Goal: Browse casually: Explore the website without a specific task or goal

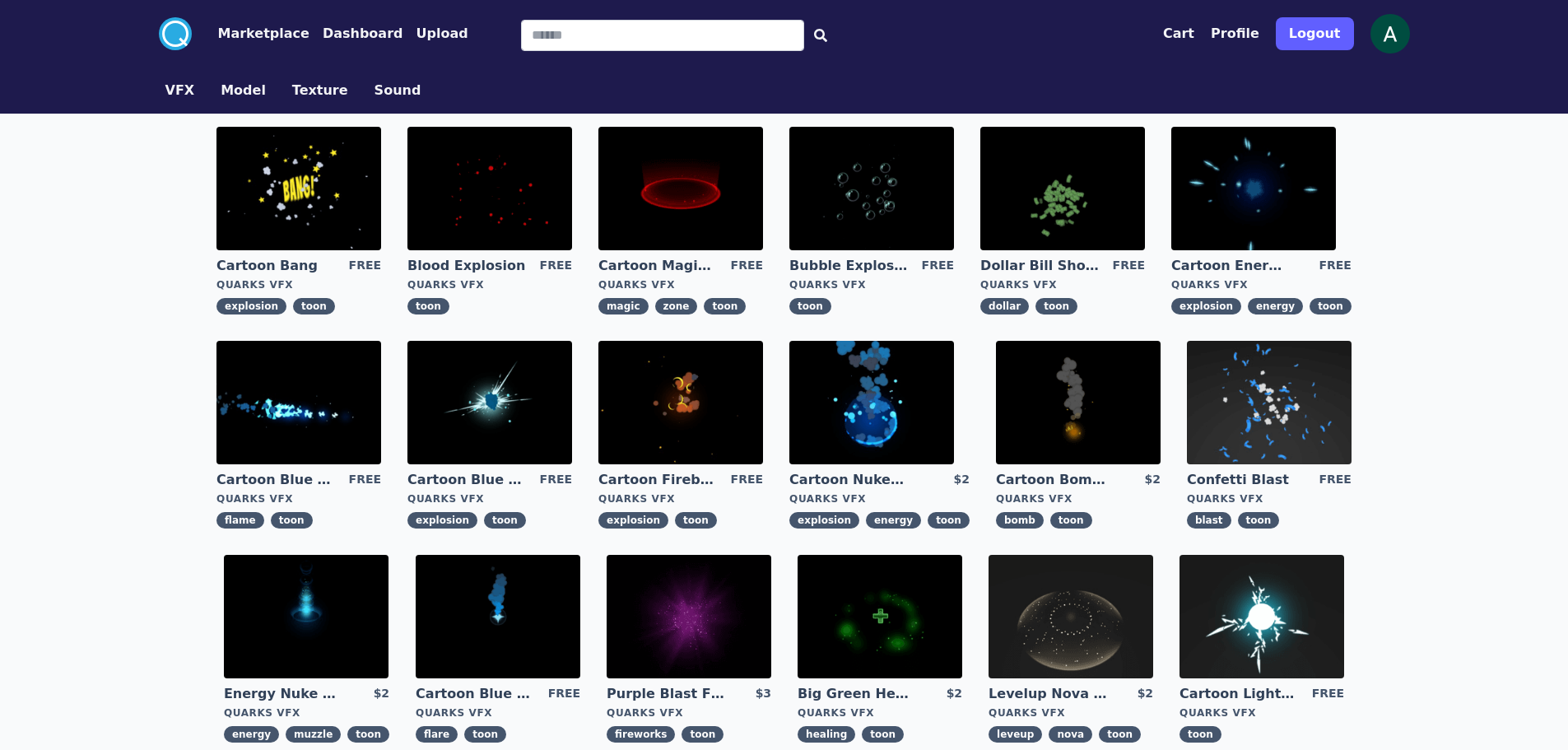
scroll to position [247, 0]
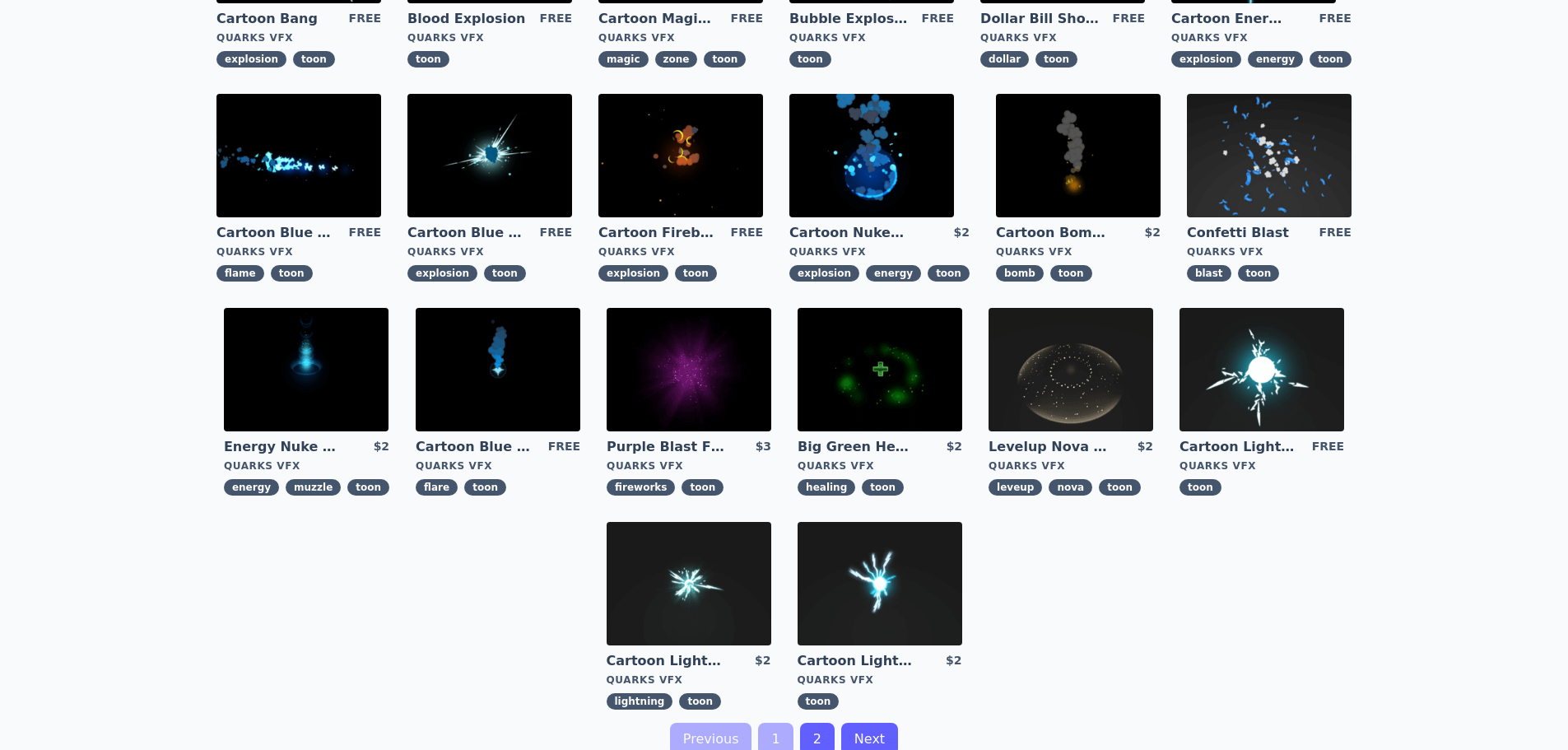
click at [883, 387] on img at bounding box center [880, 369] width 165 height 123
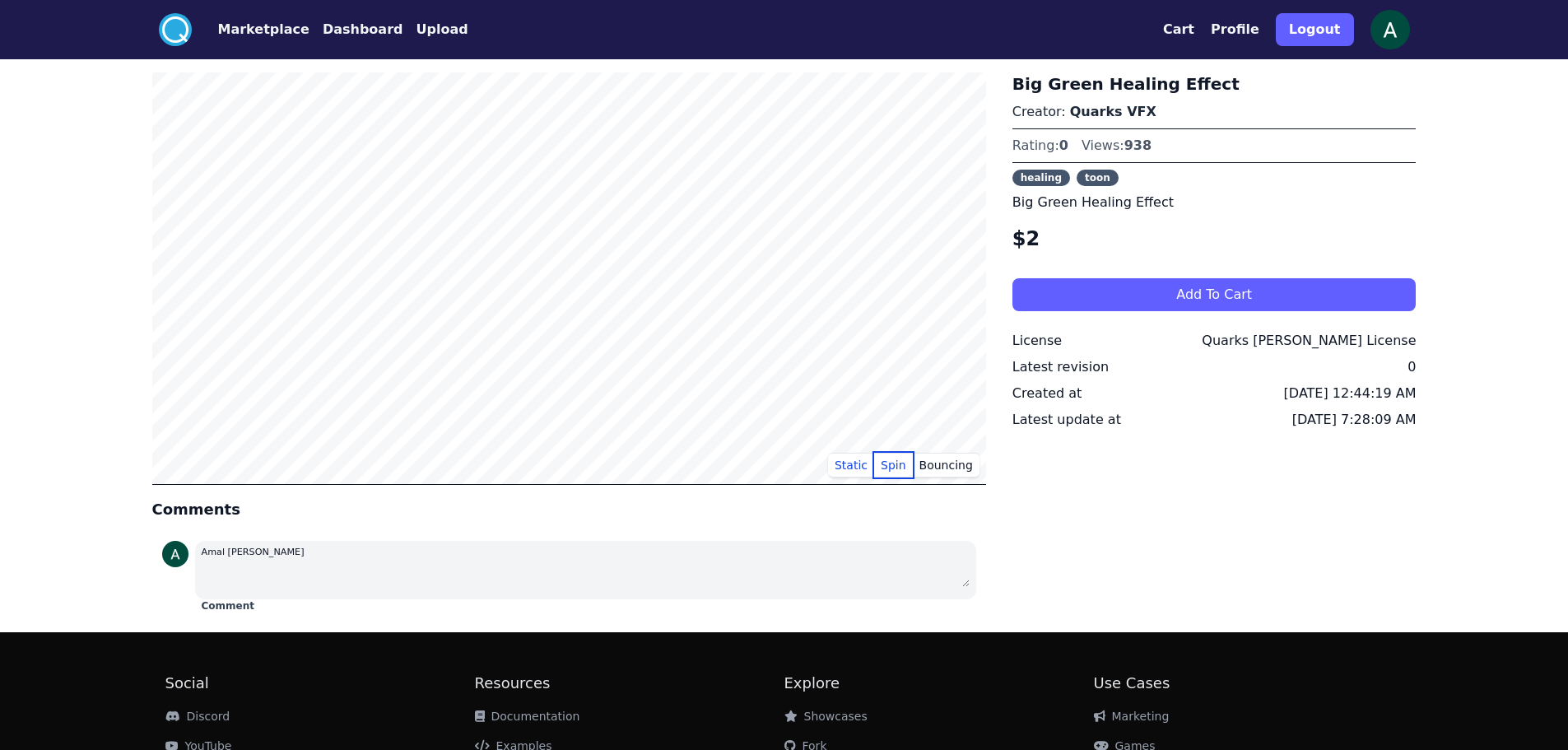
click at [900, 465] on button "Spin" at bounding box center [893, 465] width 39 height 25
click at [945, 471] on button "Bouncing" at bounding box center [946, 465] width 67 height 25
click at [840, 464] on button "Static" at bounding box center [851, 465] width 46 height 25
click at [864, 465] on button "Static" at bounding box center [851, 465] width 46 height 25
click at [904, 455] on button "Spin" at bounding box center [893, 465] width 39 height 25
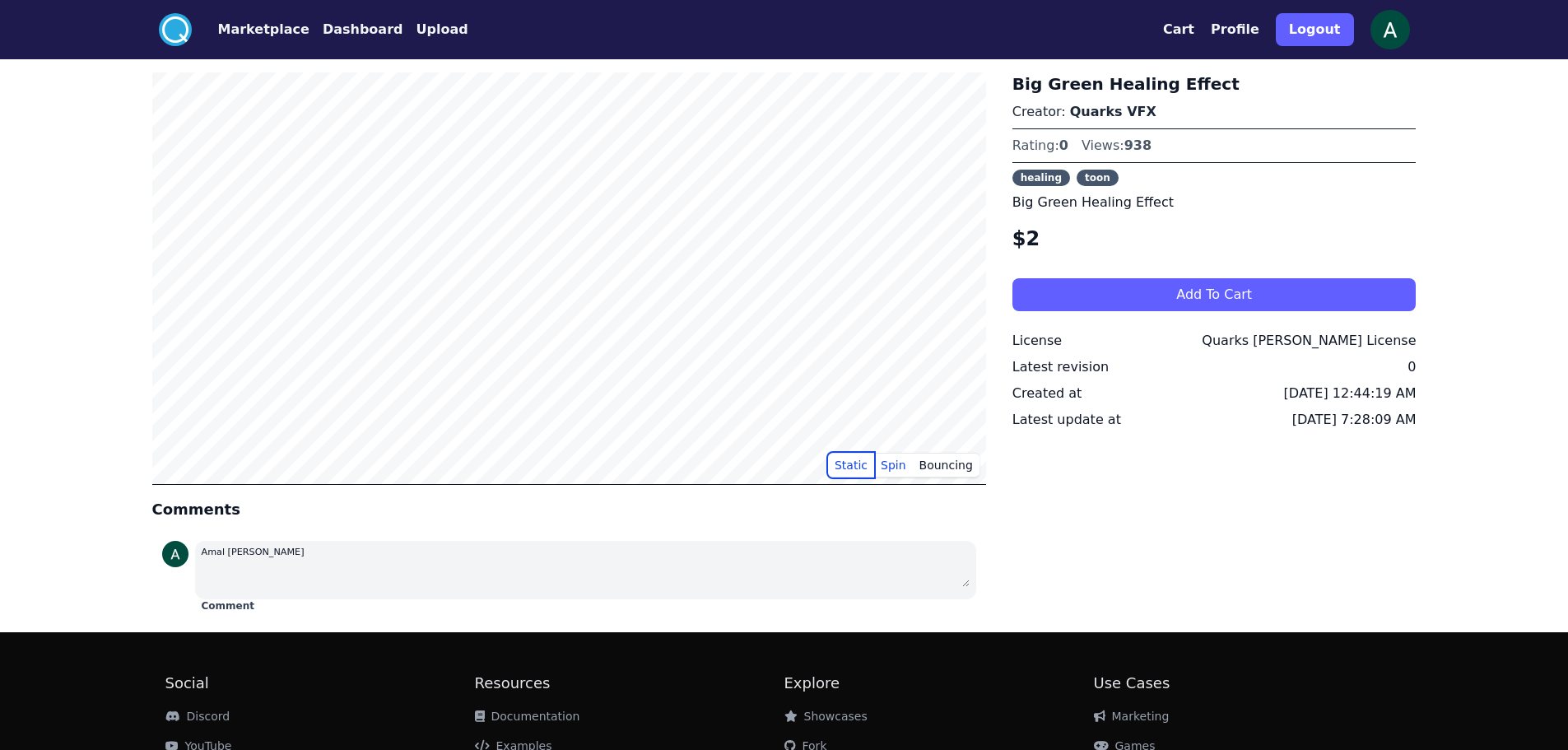
click at [841, 469] on button "Static" at bounding box center [851, 465] width 46 height 25
click at [871, 453] on button "Static" at bounding box center [851, 465] width 46 height 25
click at [887, 458] on button "Spin" at bounding box center [893, 465] width 39 height 25
click at [870, 467] on button "Static" at bounding box center [851, 465] width 46 height 25
click at [257, 22] on button "Marketplace" at bounding box center [264, 29] width 92 height 20
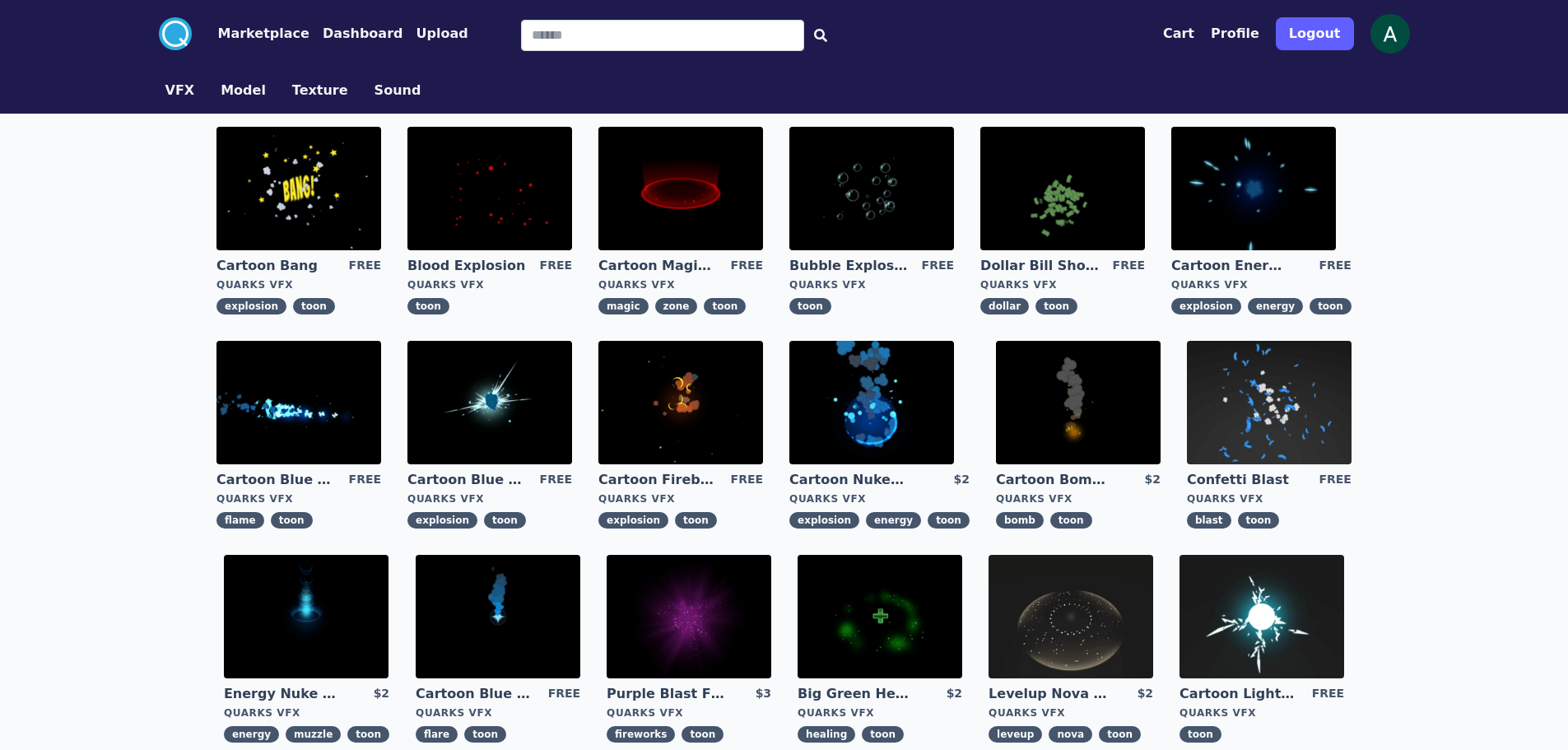
click at [191, 93] on link "VFX" at bounding box center [180, 90] width 56 height 20
click at [172, 90] on button "VFX" at bounding box center [180, 90] width 30 height 20
click at [183, 89] on button "VFX" at bounding box center [180, 90] width 30 height 20
click at [251, 93] on button "Model" at bounding box center [242, 90] width 45 height 20
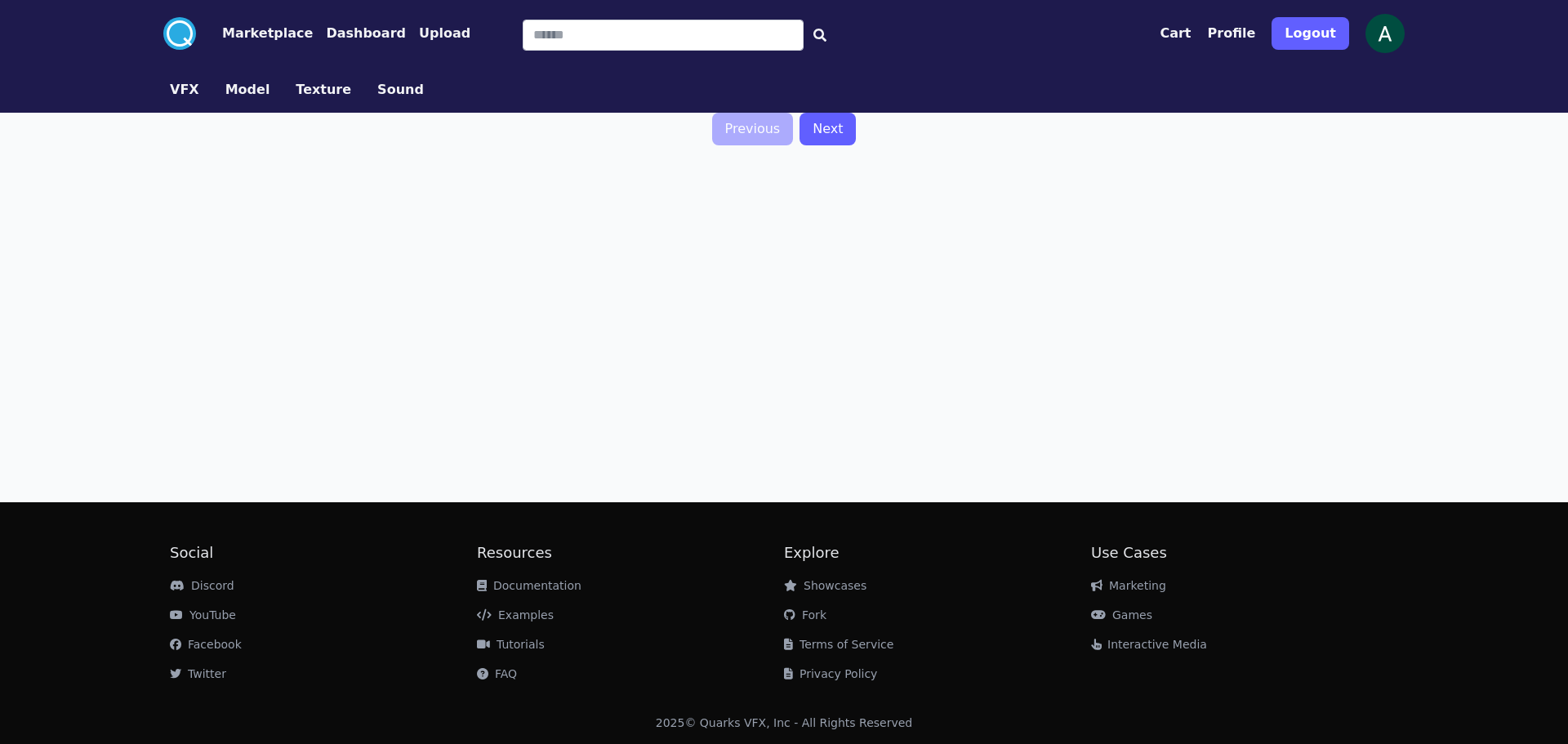
click at [302, 90] on button "Texture" at bounding box center [323, 89] width 55 height 20
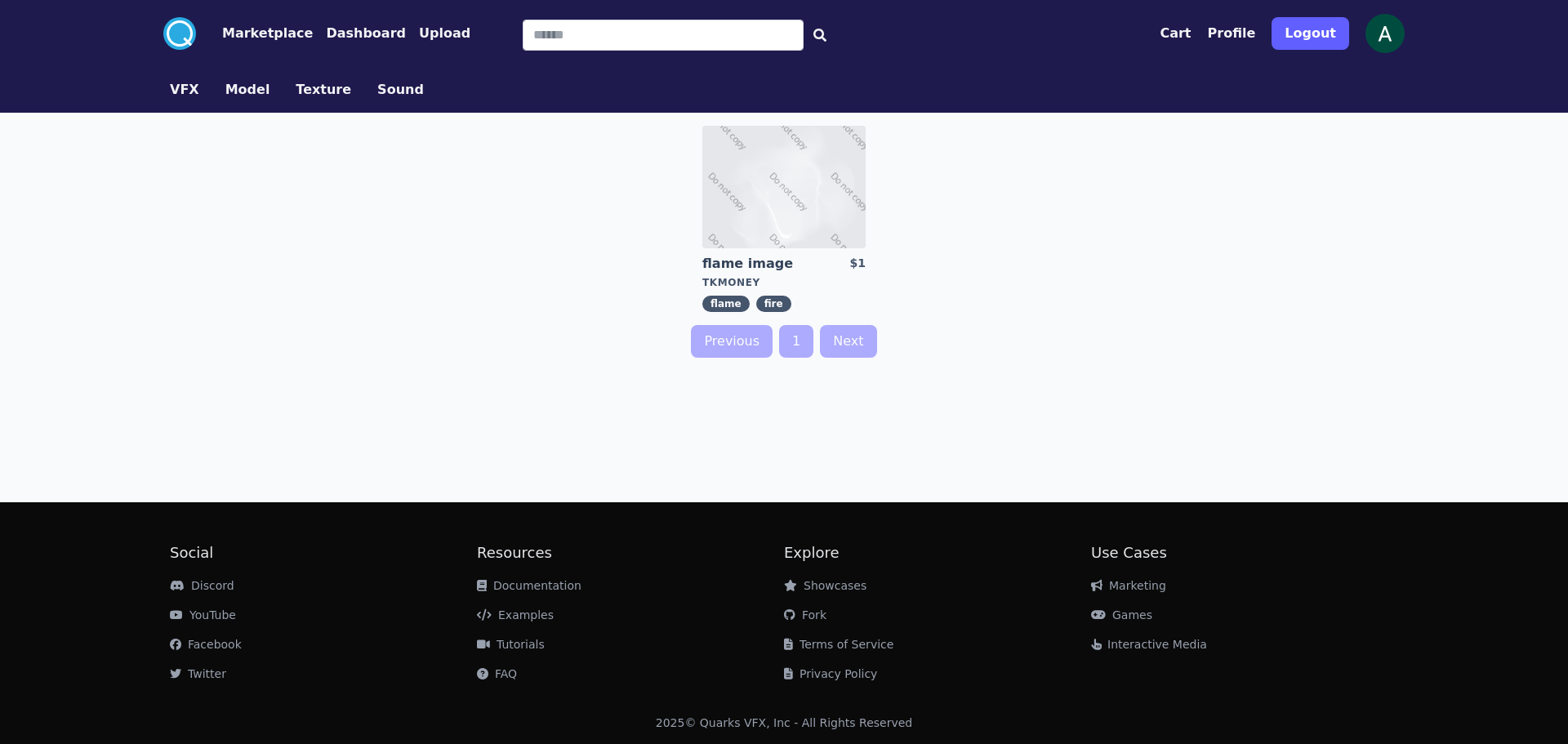
click at [379, 88] on button "Sound" at bounding box center [401, 89] width 47 height 20
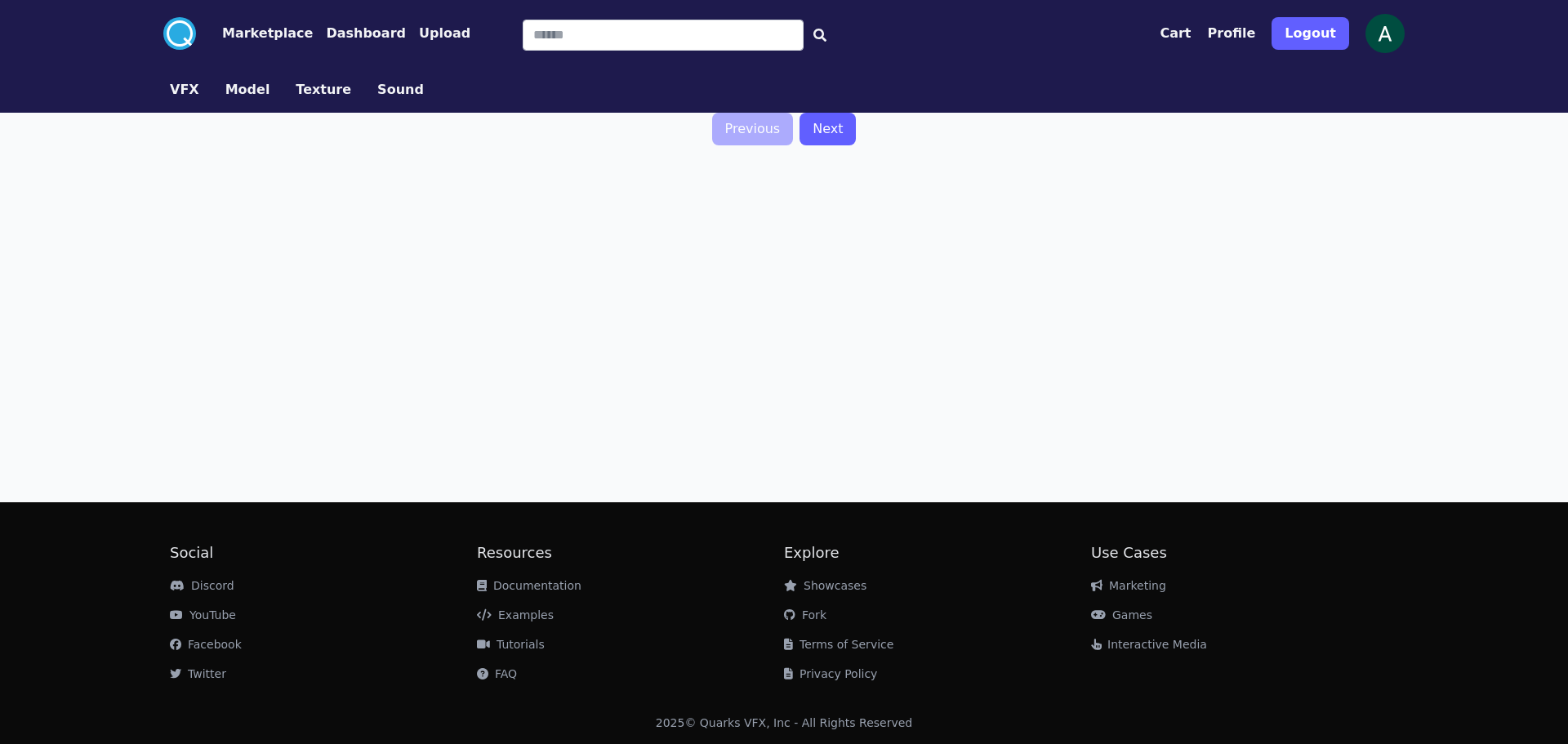
click at [177, 93] on button "VFX" at bounding box center [185, 89] width 30 height 20
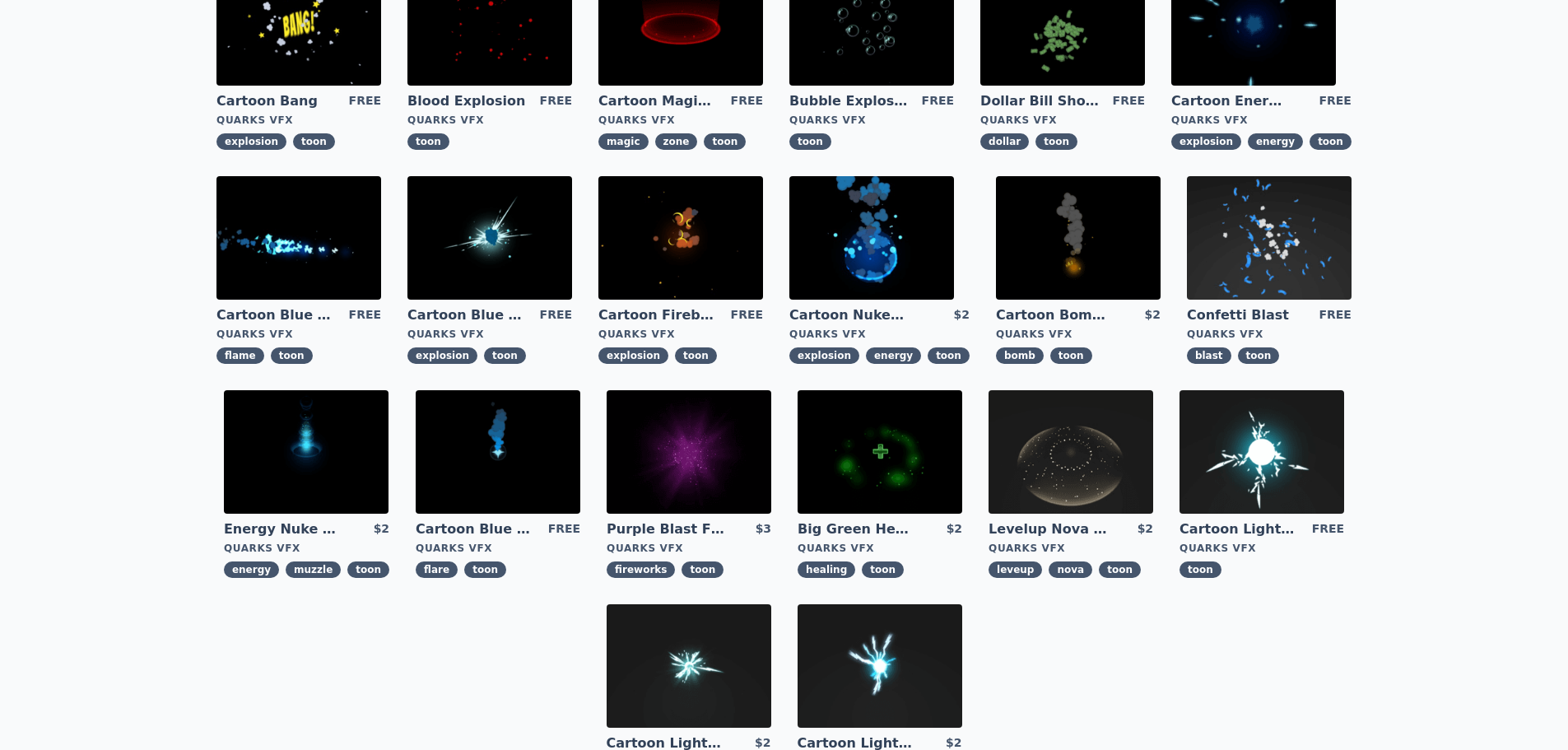
scroll to position [510, 0]
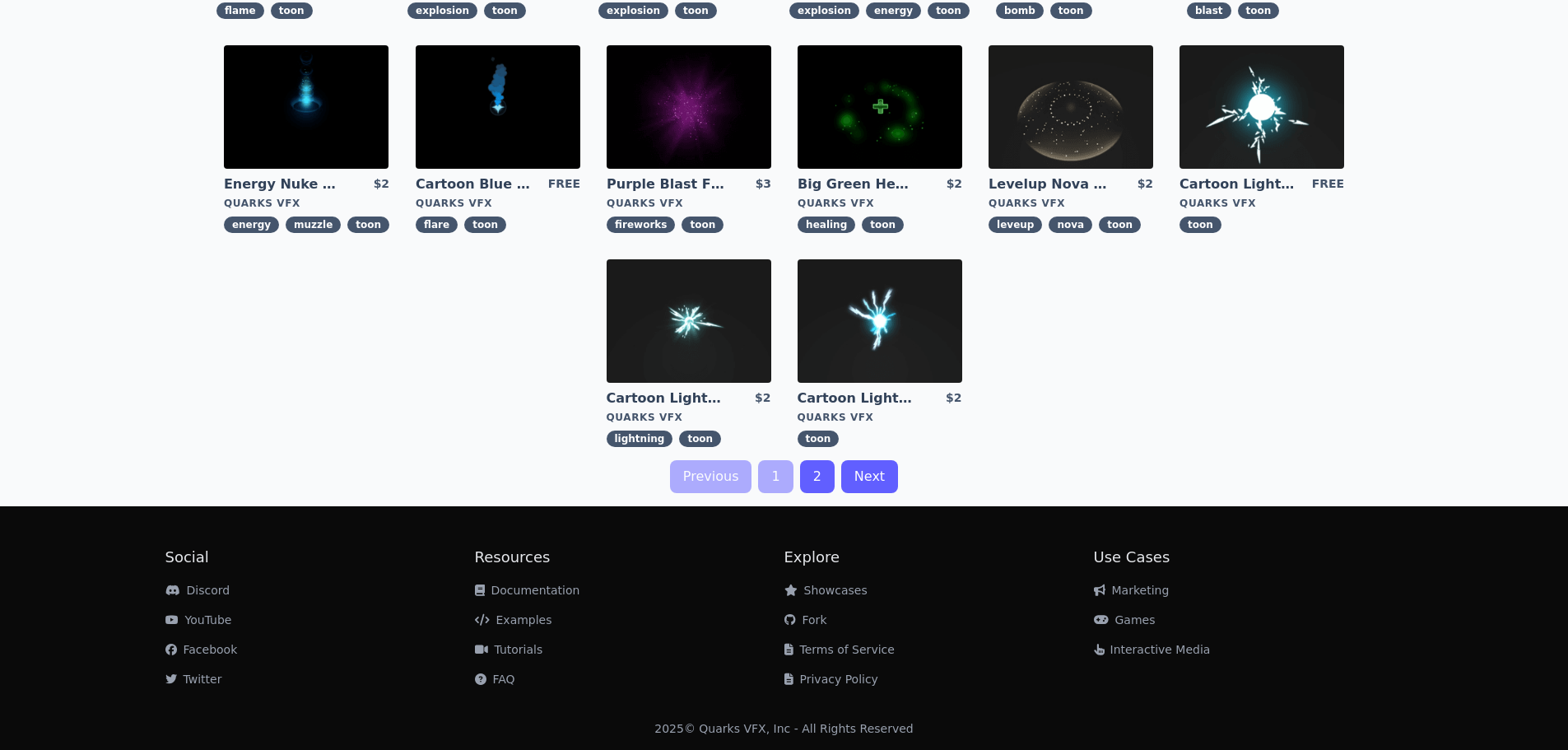
click at [850, 471] on link "Next" at bounding box center [870, 477] width 57 height 33
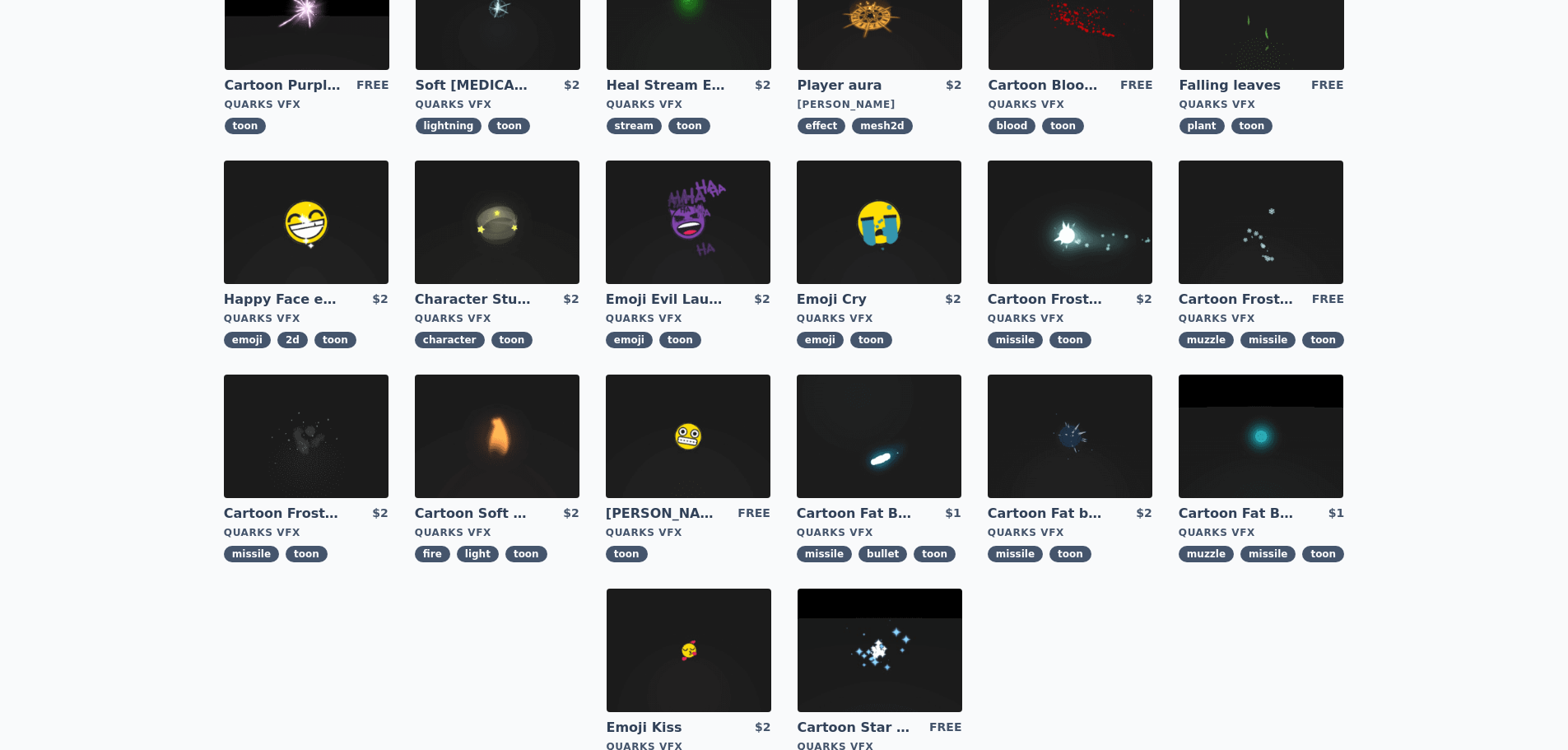
scroll to position [15, 0]
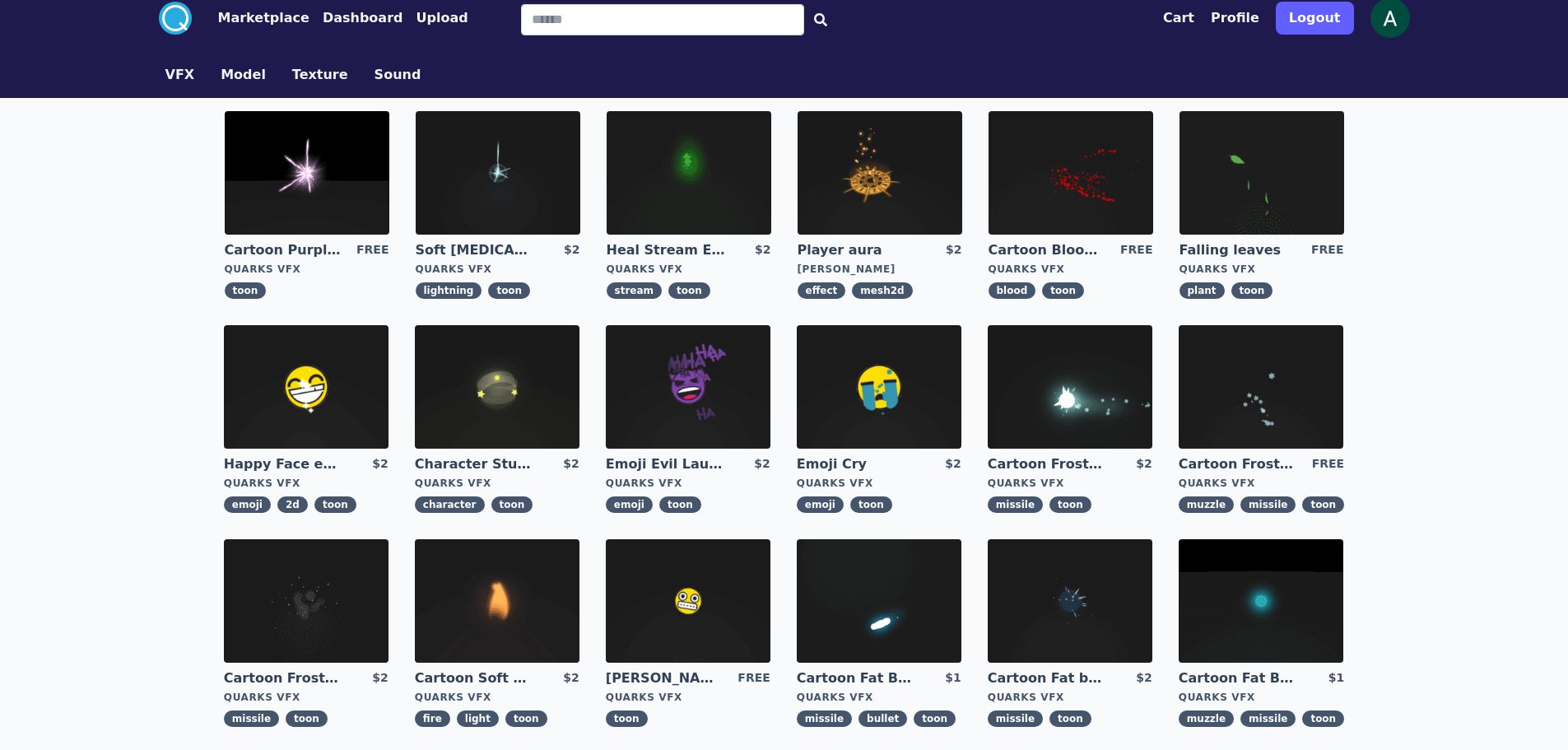
click at [308, 182] on img at bounding box center [307, 173] width 165 height 123
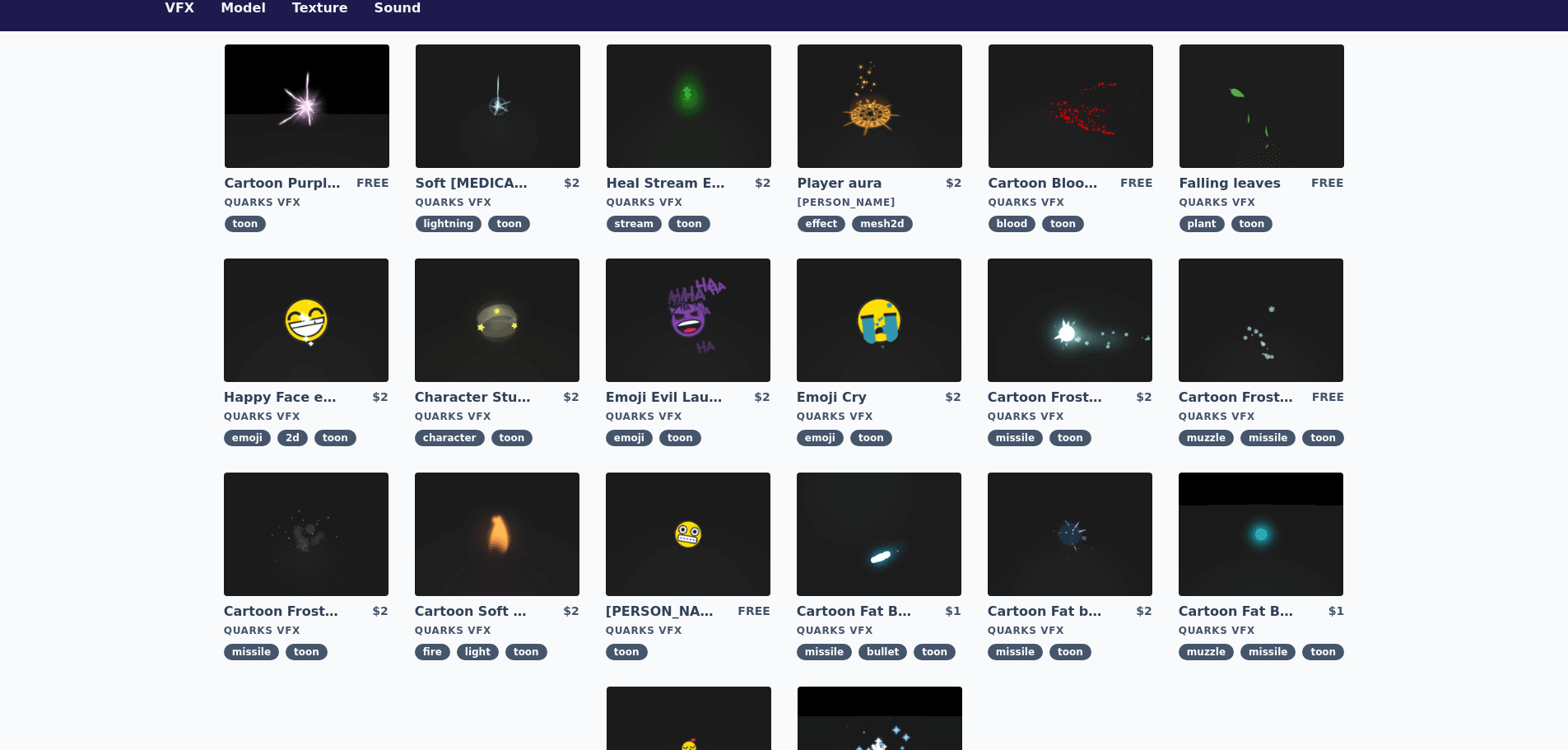
scroll to position [165, 0]
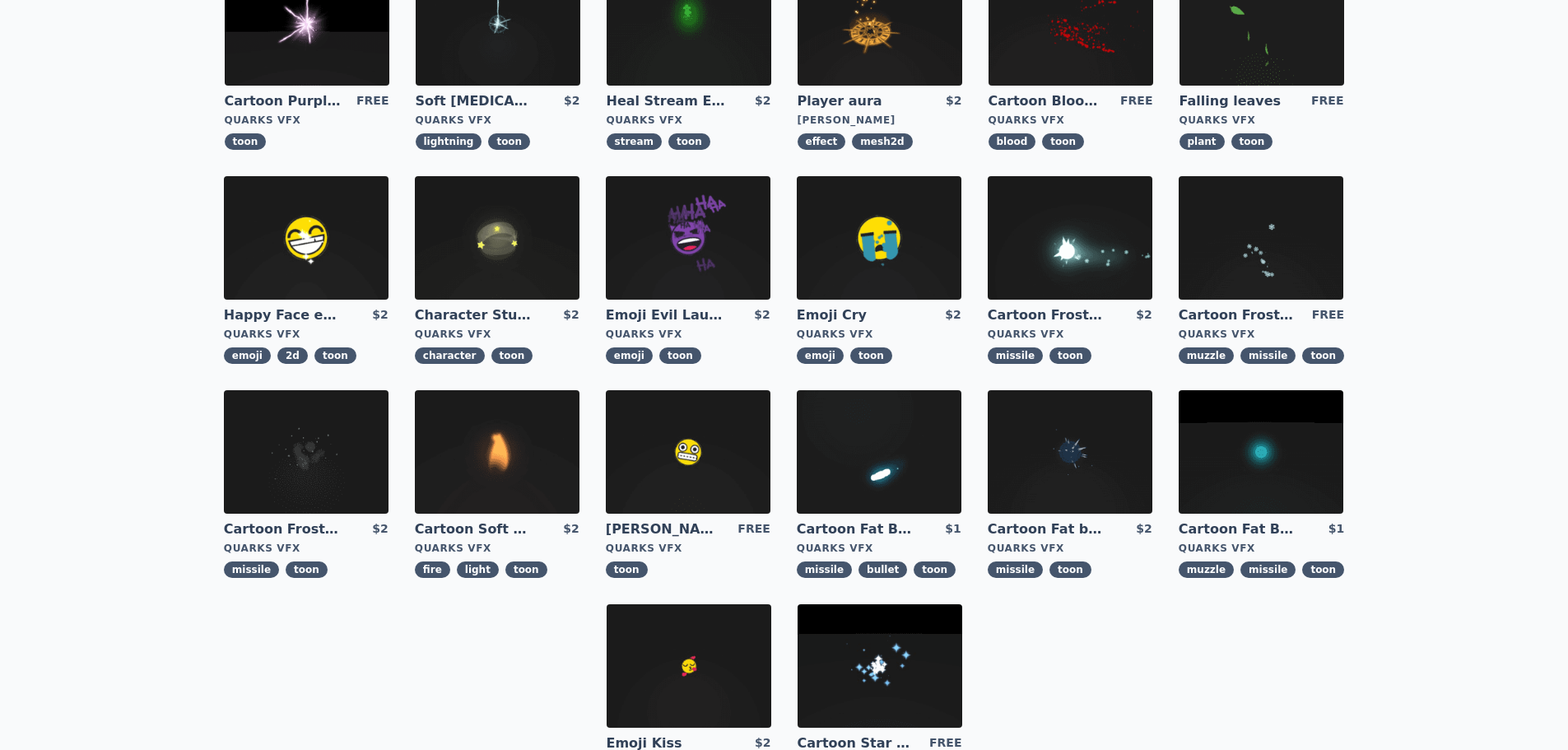
click at [541, 459] on img at bounding box center [497, 452] width 165 height 123
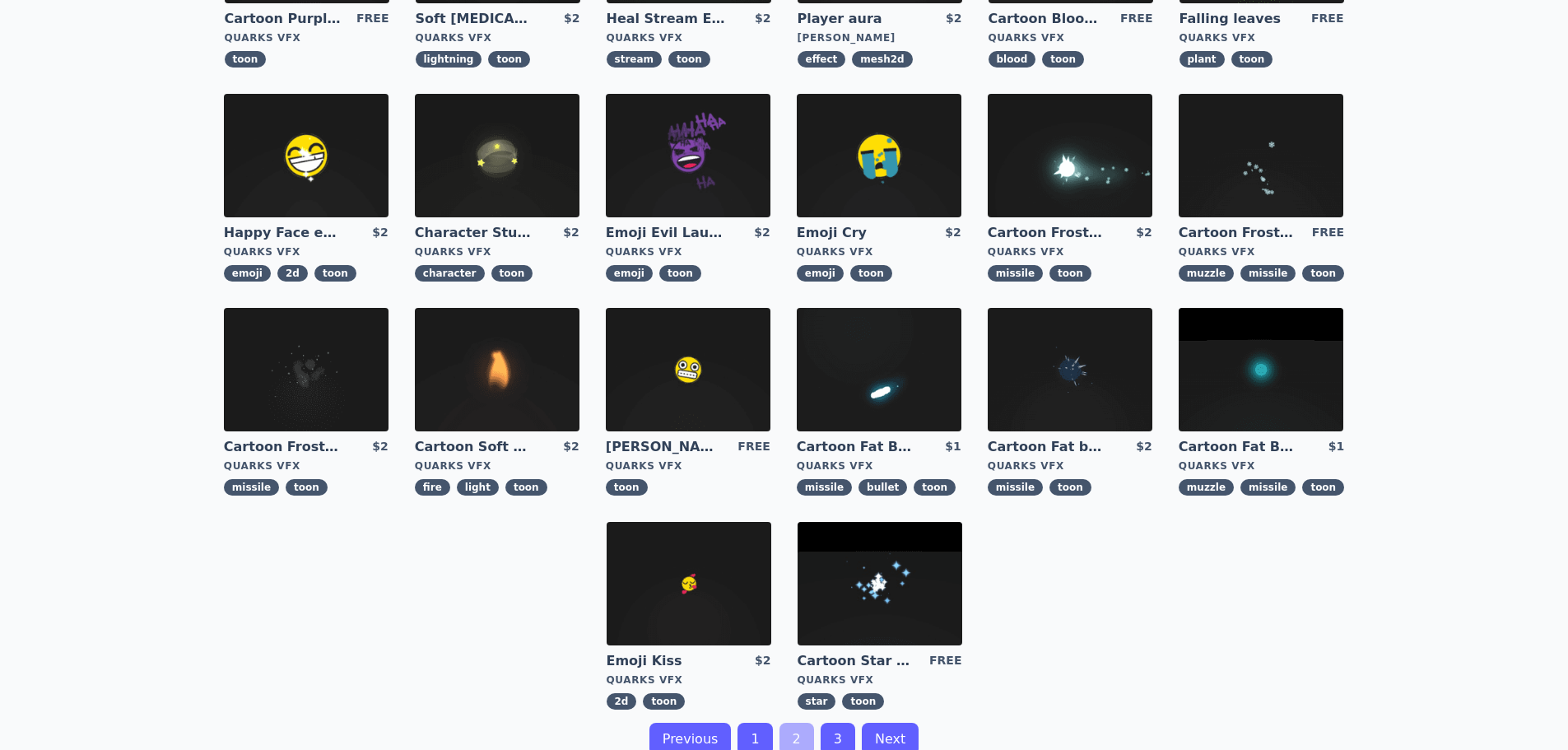
click at [1266, 375] on img at bounding box center [1260, 369] width 165 height 123
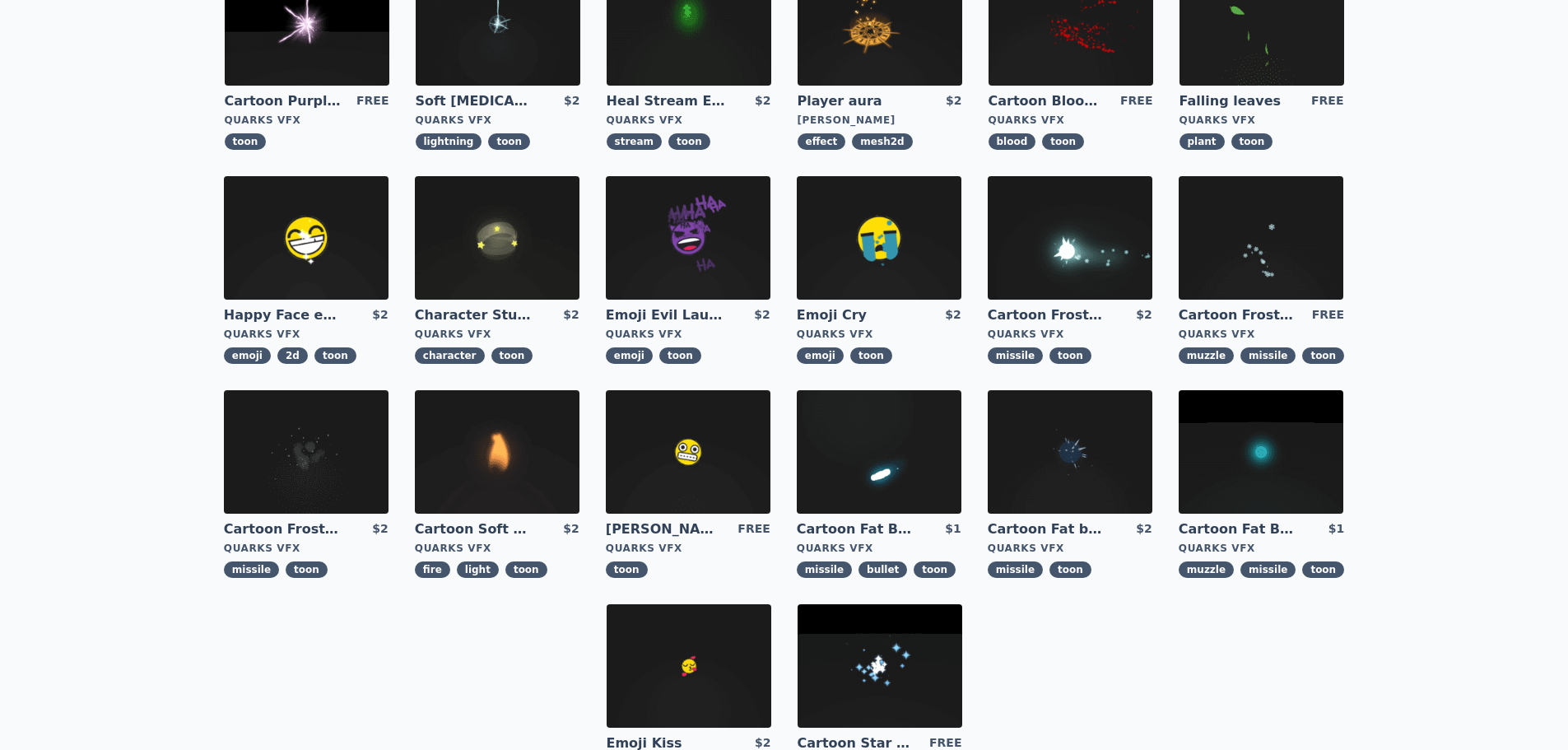
scroll to position [329, 0]
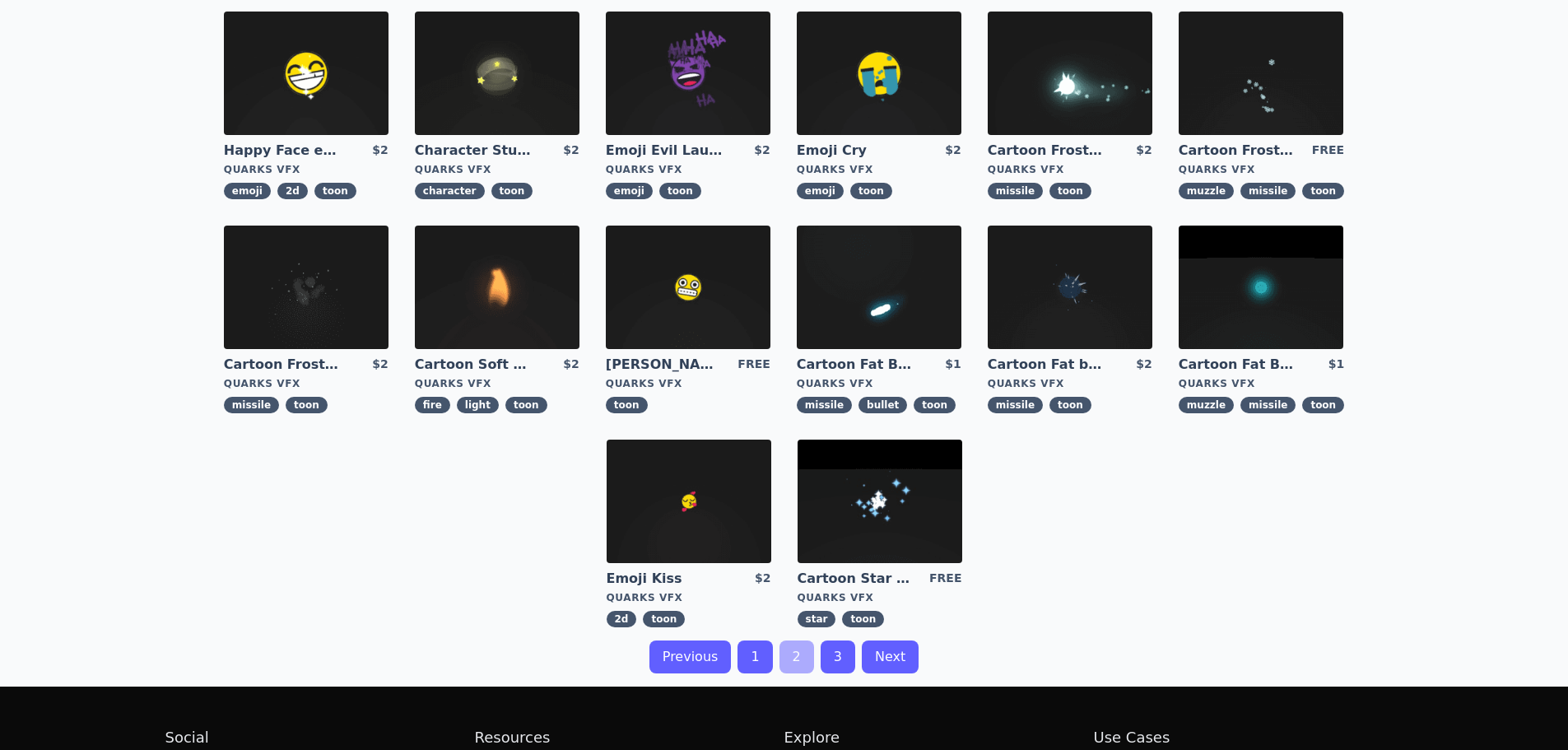
click at [853, 531] on img at bounding box center [880, 501] width 165 height 123
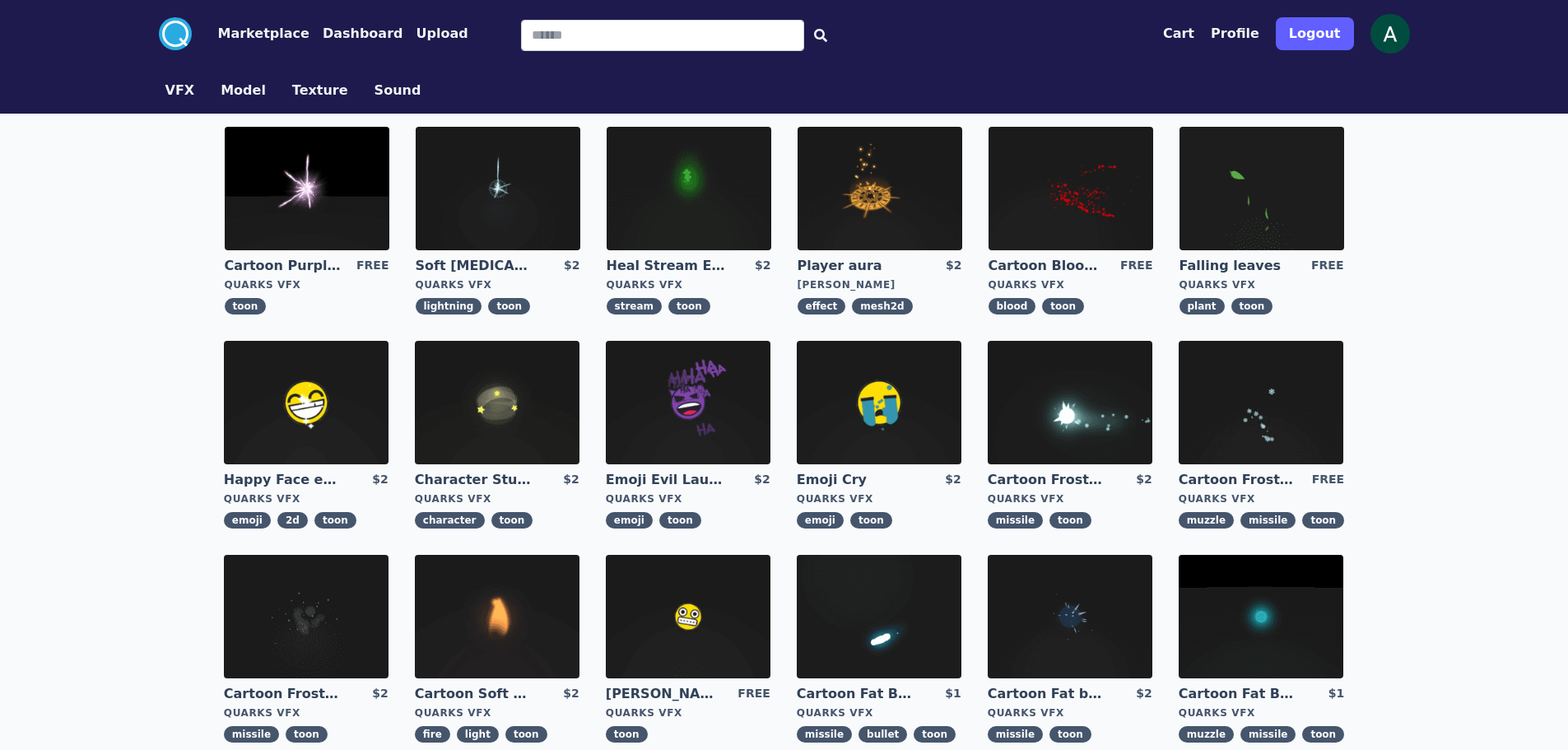
click at [899, 208] on img at bounding box center [880, 189] width 165 height 123
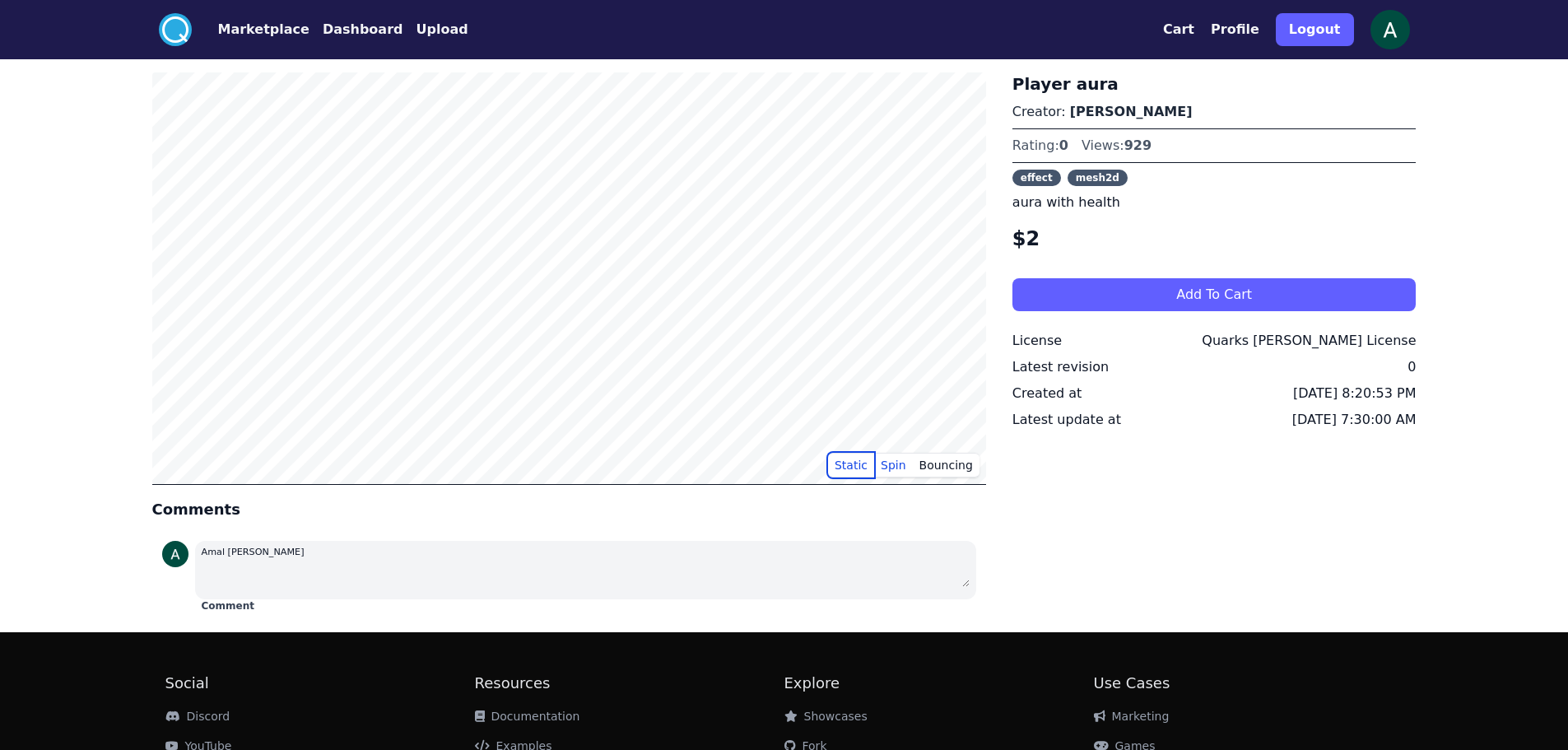
click at [853, 470] on button "Static" at bounding box center [851, 465] width 46 height 25
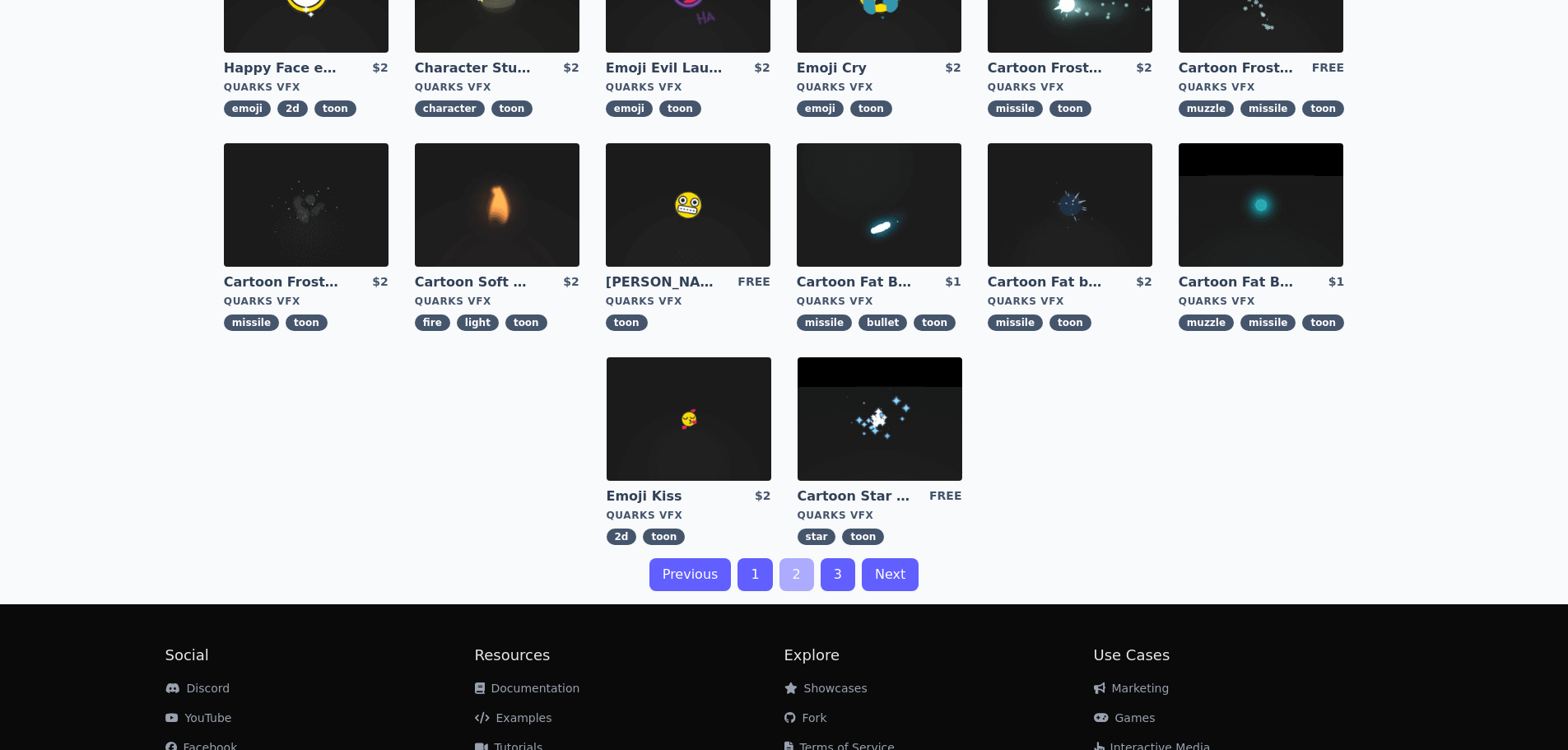
scroll to position [494, 0]
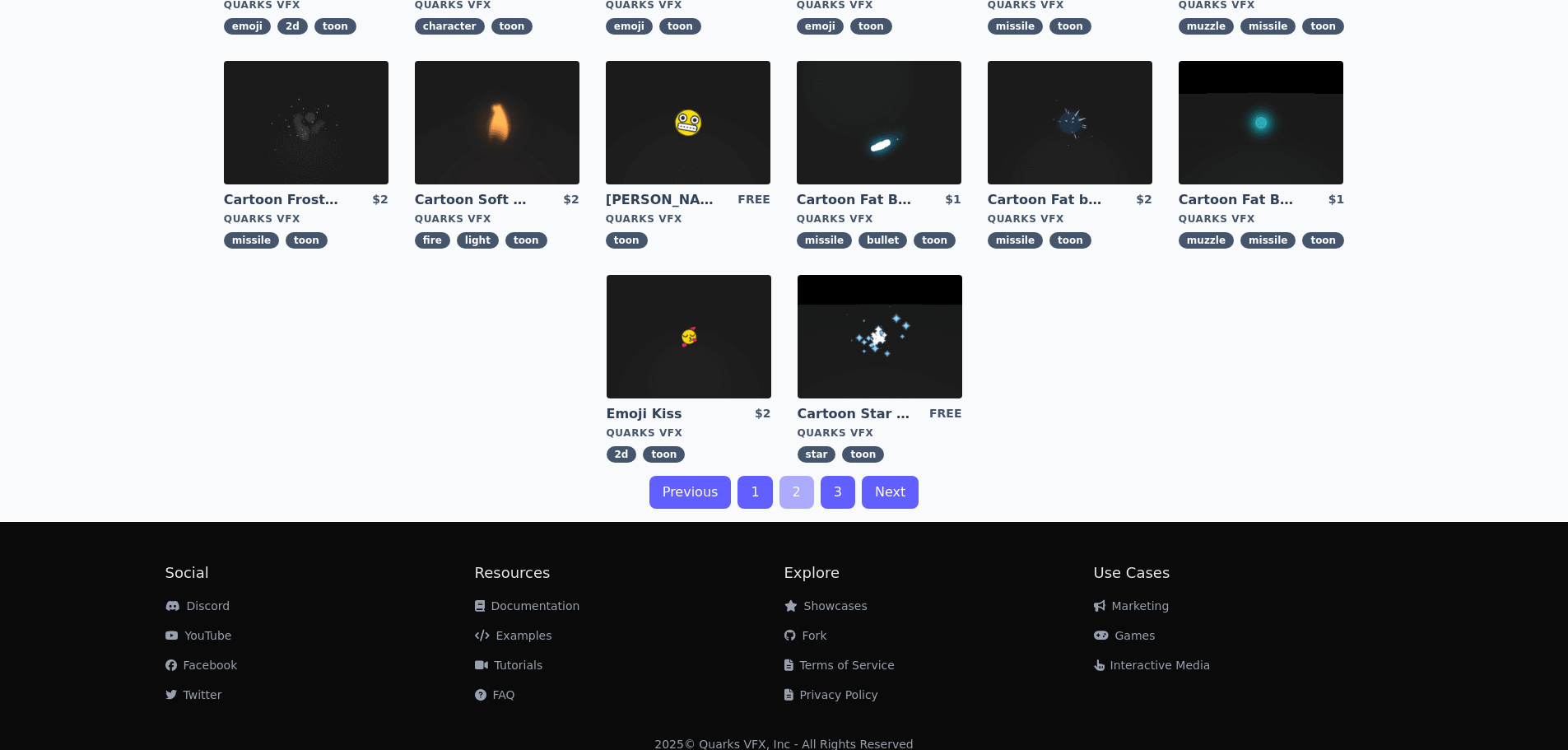
click at [836, 490] on link "3" at bounding box center [838, 492] width 34 height 33
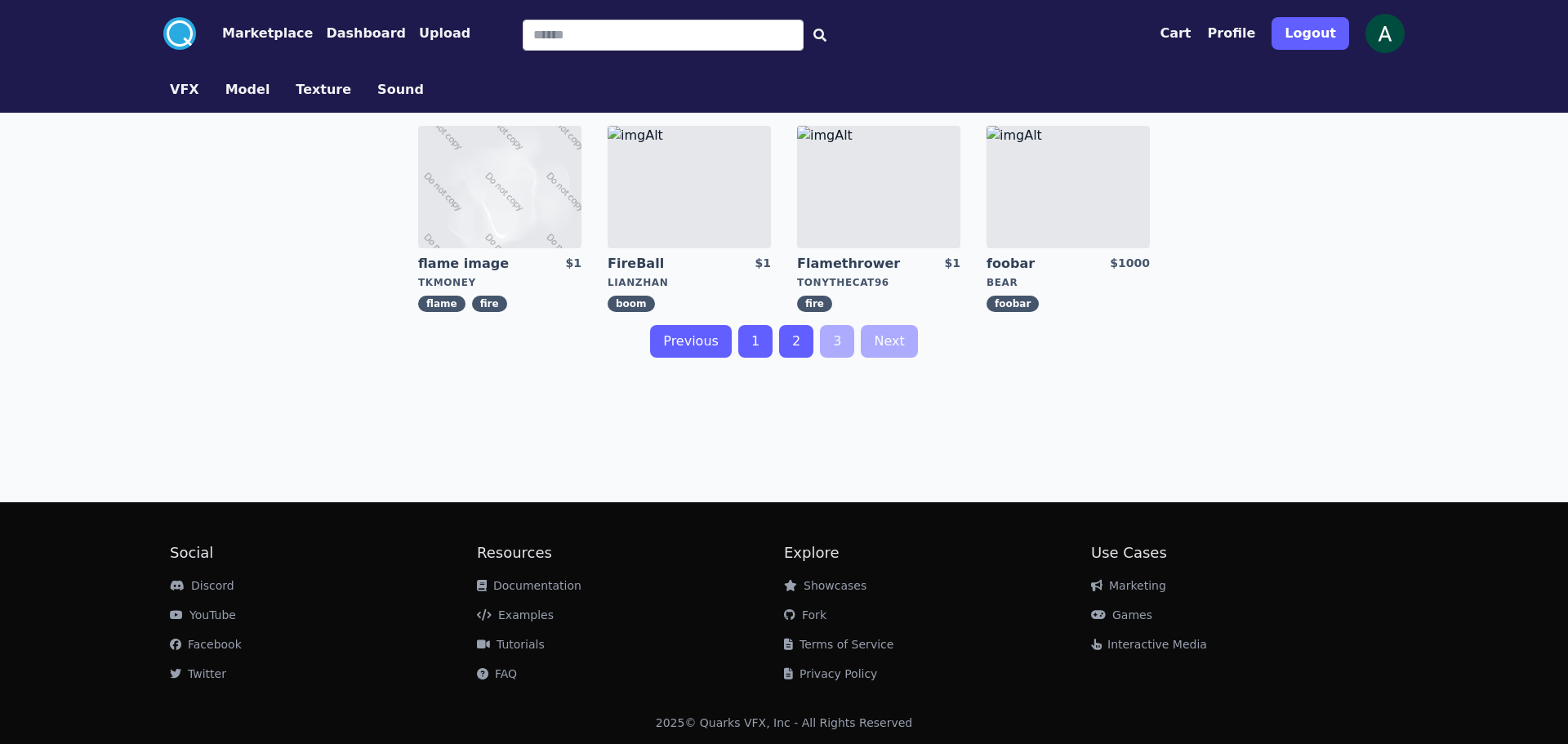
click at [901, 348] on link "Next" at bounding box center [889, 341] width 56 height 32
click at [892, 336] on link "Next" at bounding box center [889, 341] width 56 height 32
click at [1039, 227] on img at bounding box center [1068, 187] width 163 height 122
click at [882, 205] on img at bounding box center [878, 187] width 163 height 122
click at [684, 196] on img at bounding box center [690, 187] width 163 height 122
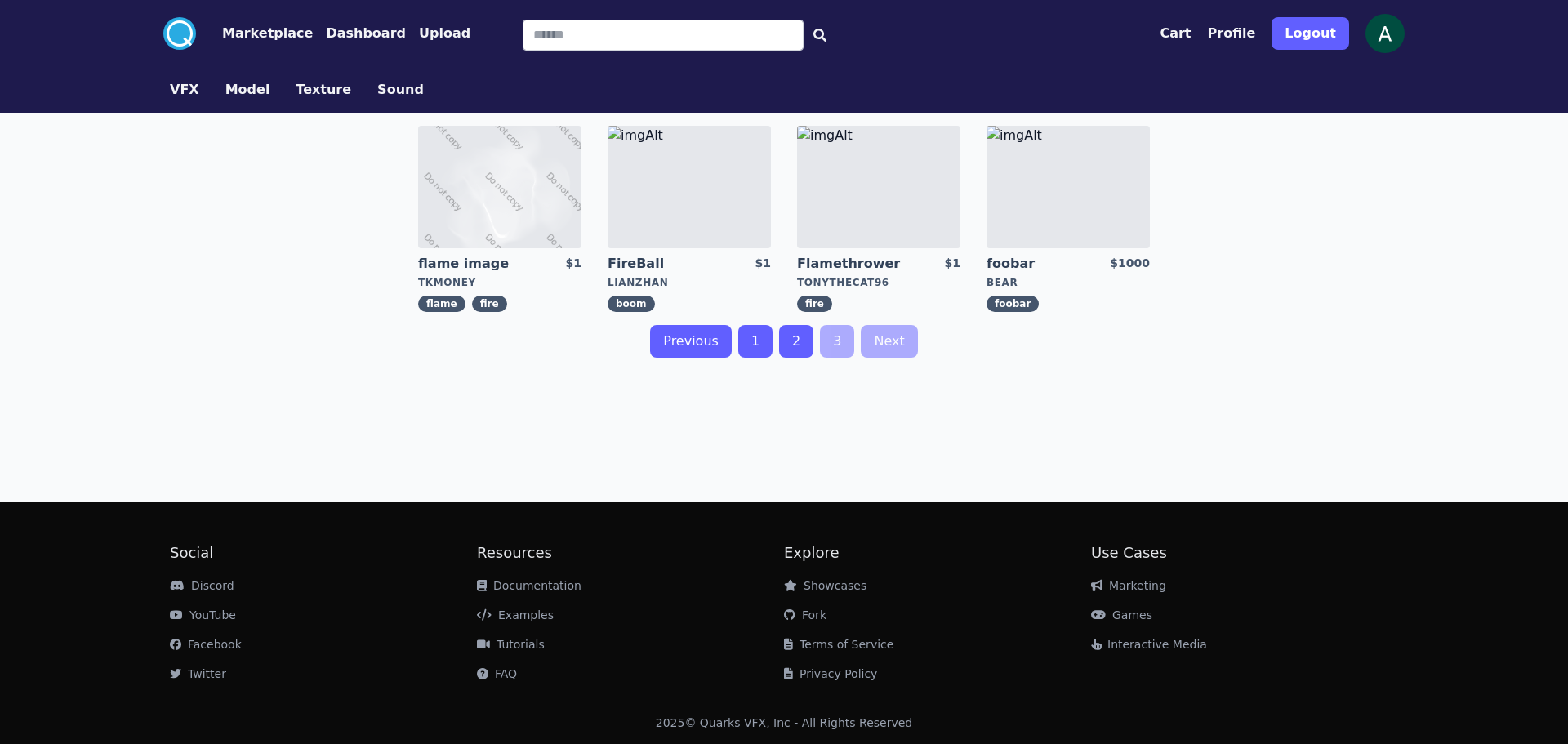
click at [535, 223] on img at bounding box center [500, 187] width 163 height 122
click at [787, 333] on link "2" at bounding box center [796, 341] width 34 height 32
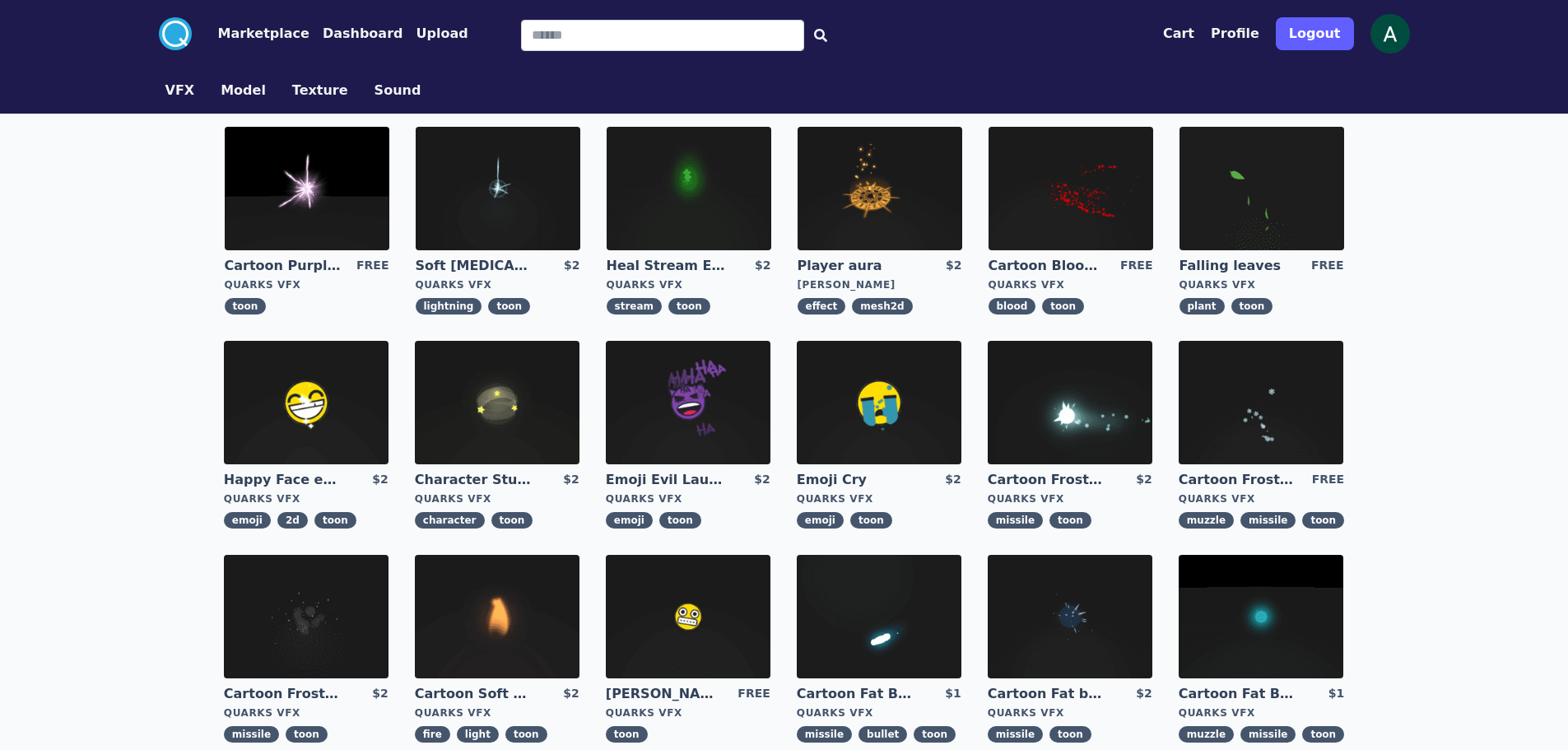
click at [451, 196] on img at bounding box center [498, 189] width 165 height 123
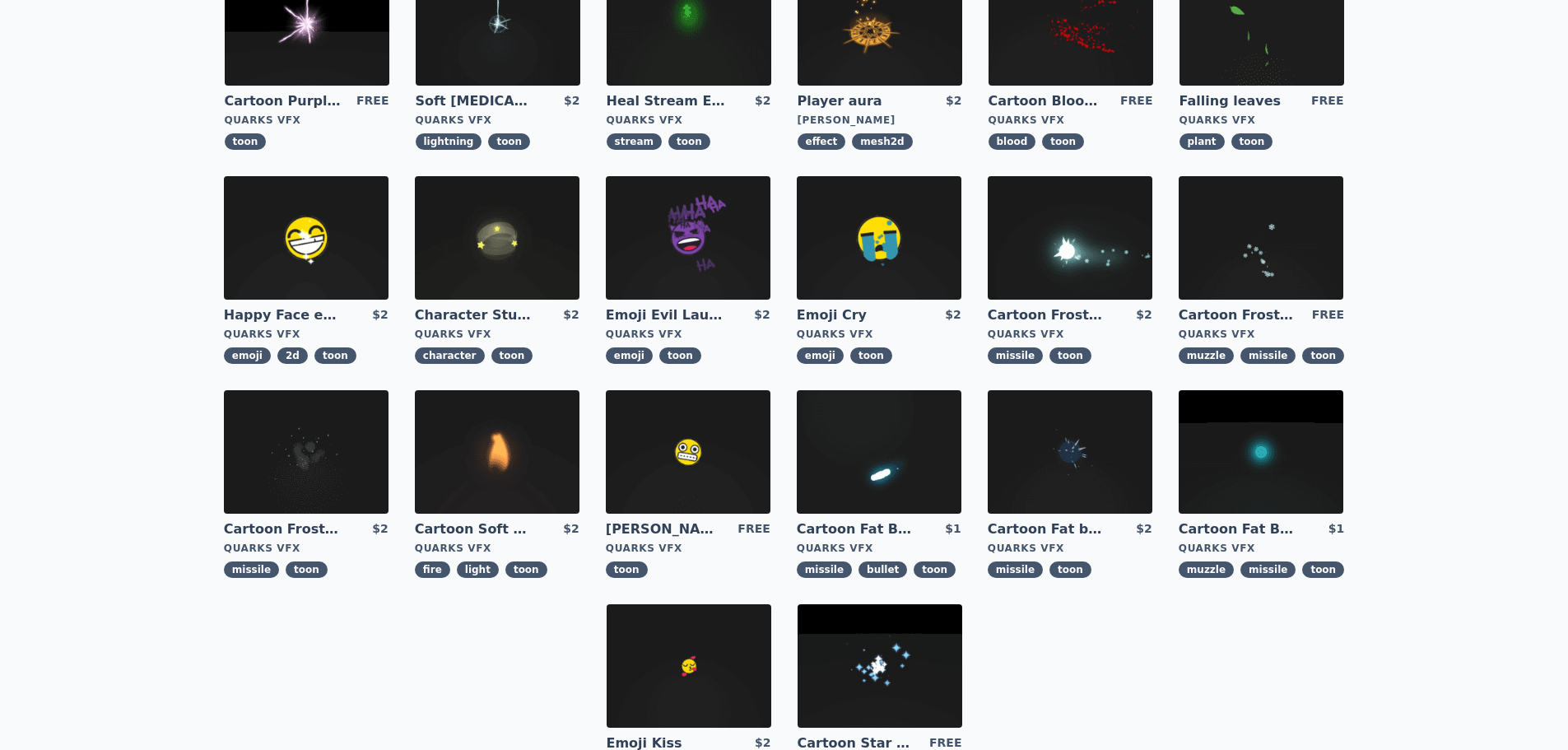
scroll to position [247, 0]
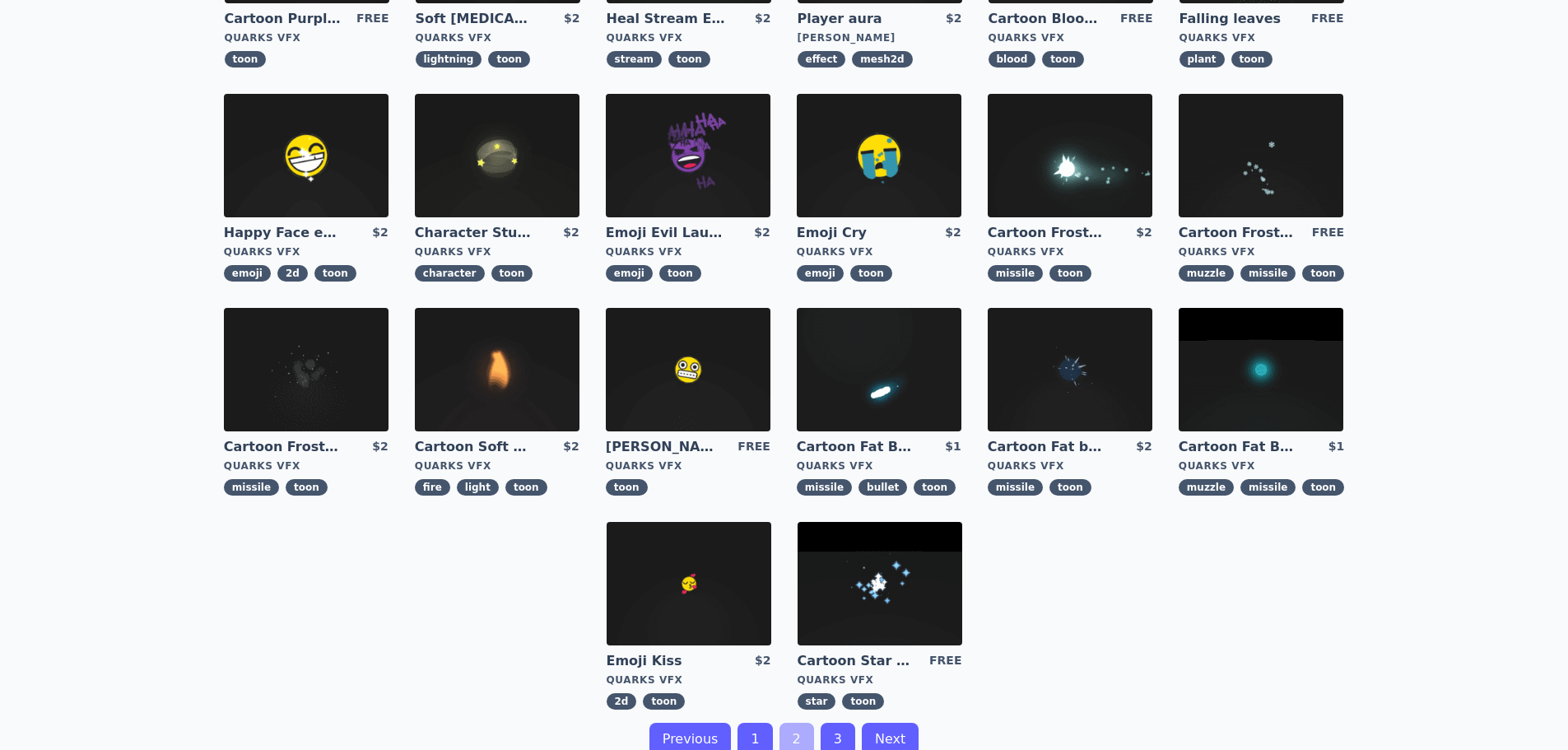
click at [1094, 375] on img at bounding box center [1070, 369] width 165 height 123
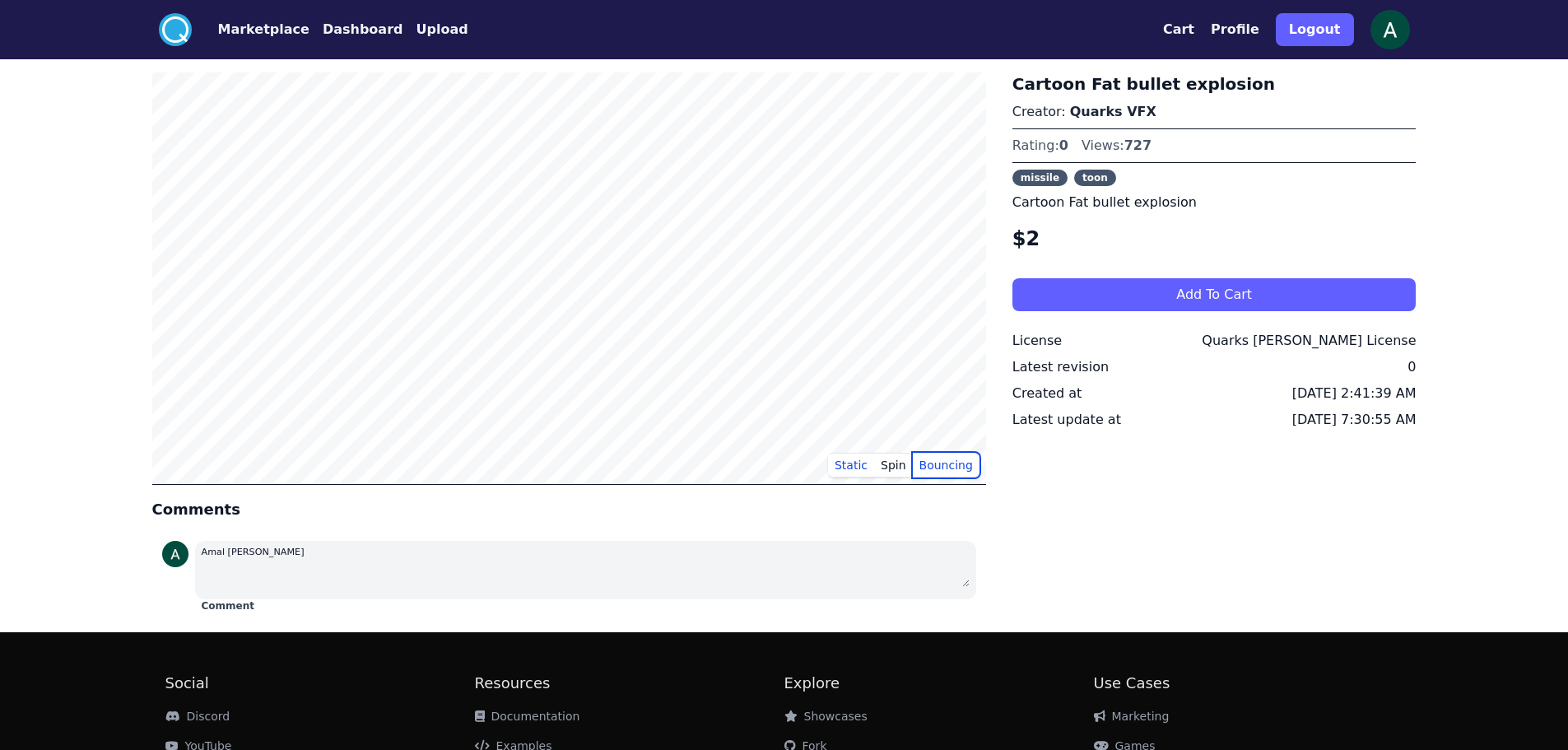
click at [935, 468] on button "Bouncing" at bounding box center [946, 465] width 67 height 25
click at [900, 459] on button "Spin" at bounding box center [893, 465] width 39 height 25
